Goal: Transaction & Acquisition: Purchase product/service

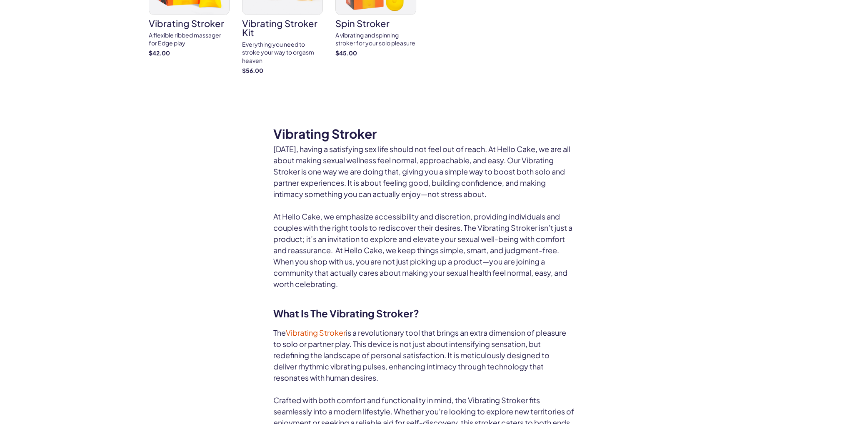
scroll to position [42, 0]
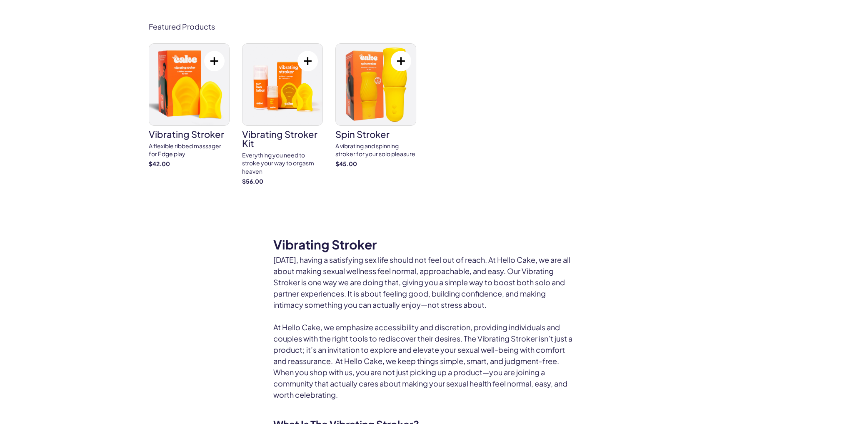
click at [376, 100] on img at bounding box center [376, 85] width 80 height 82
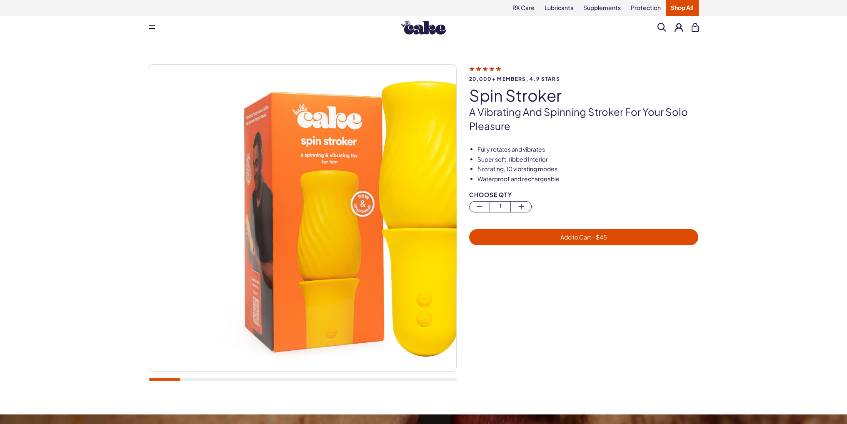
click at [0, 257] on div "20,000+ members, 4.9 stars spin stroker A vibrating and spinning stroker for yo…" at bounding box center [423, 226] width 847 height 375
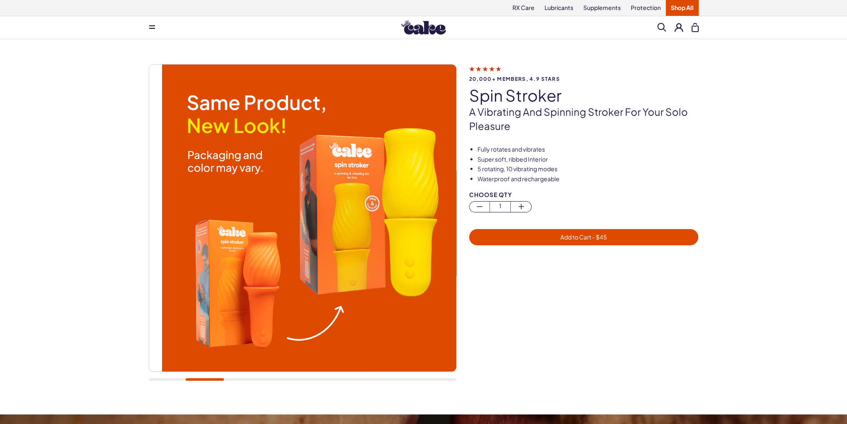
click at [339, 240] on img at bounding box center [315, 218] width 307 height 307
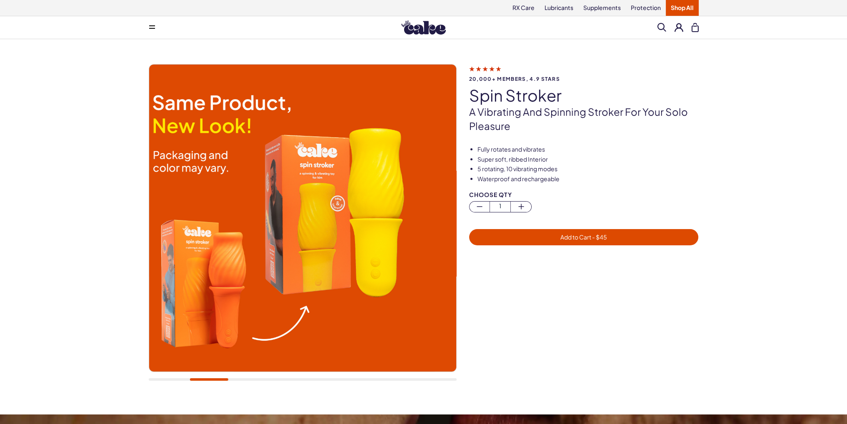
click at [253, 247] on img at bounding box center [280, 218] width 307 height 307
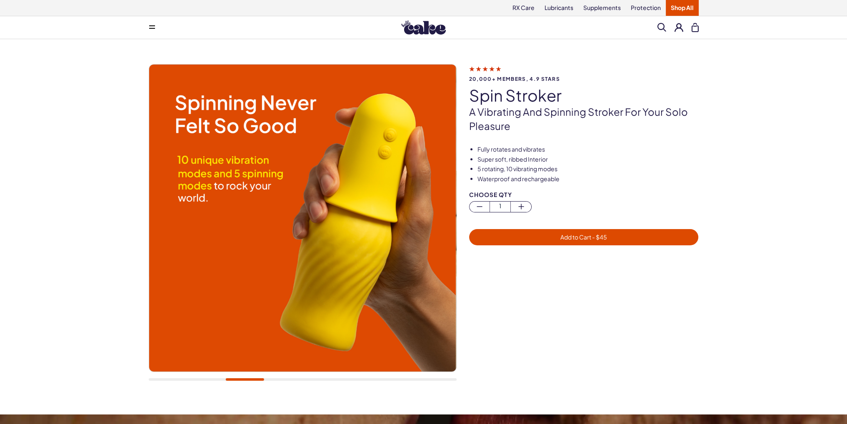
click at [272, 244] on img at bounding box center [302, 218] width 307 height 307
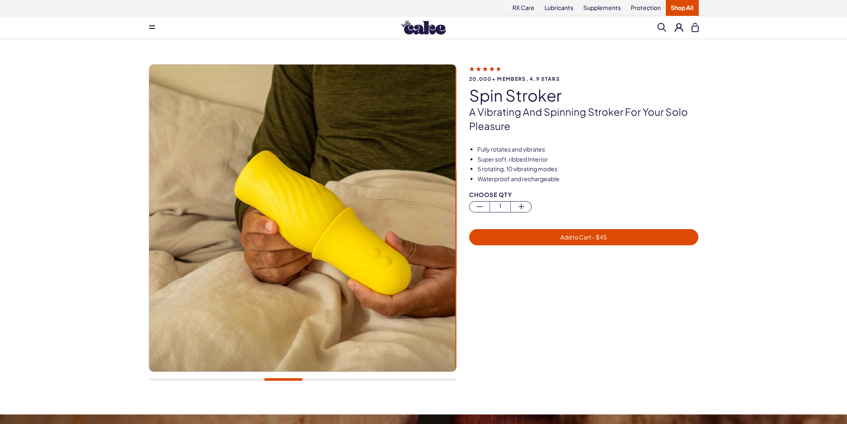
click at [217, 252] on img at bounding box center [301, 218] width 307 height 307
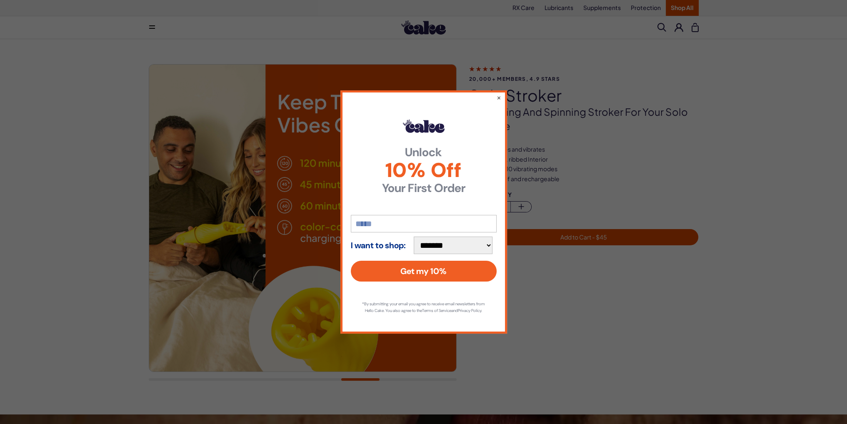
click at [501, 94] on div "**********" at bounding box center [423, 211] width 167 height 243
click at [498, 95] on button "×" at bounding box center [498, 97] width 5 height 10
